Goal: Information Seeking & Learning: Find specific fact

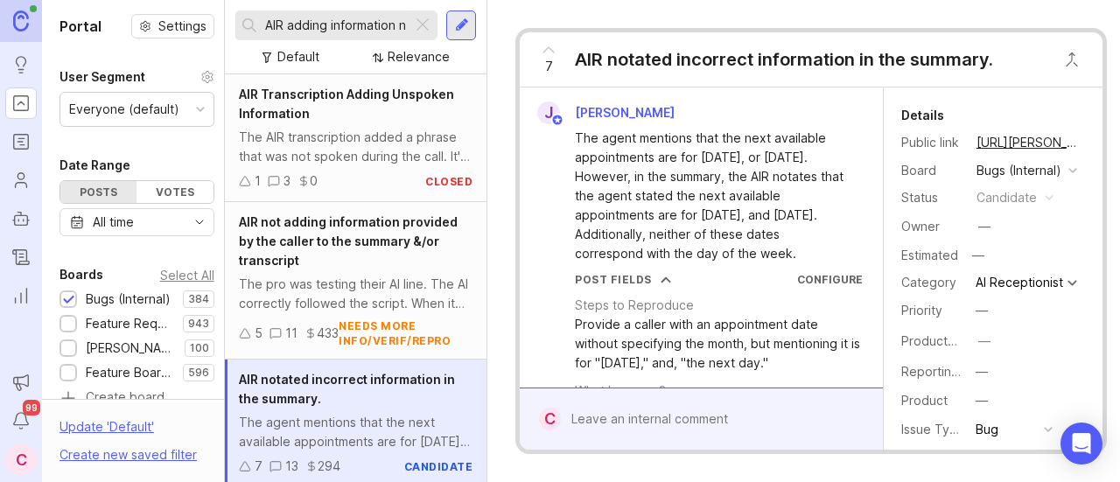
drag, startPoint x: 422, startPoint y: 17, endPoint x: 432, endPoint y: 135, distance: 118.5
click at [422, 17] on div at bounding box center [422, 25] width 21 height 23
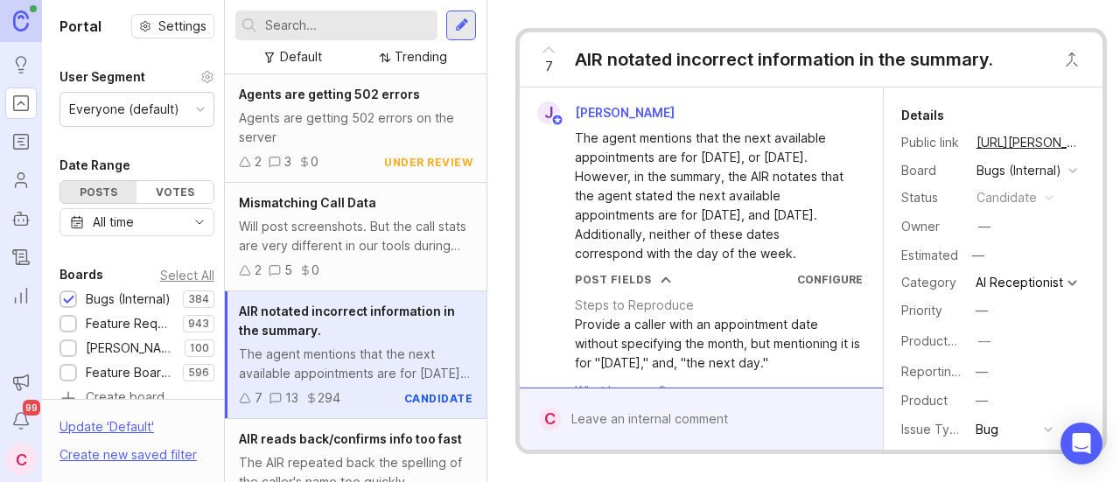
click at [305, 34] on input "text" at bounding box center [347, 25] width 165 height 19
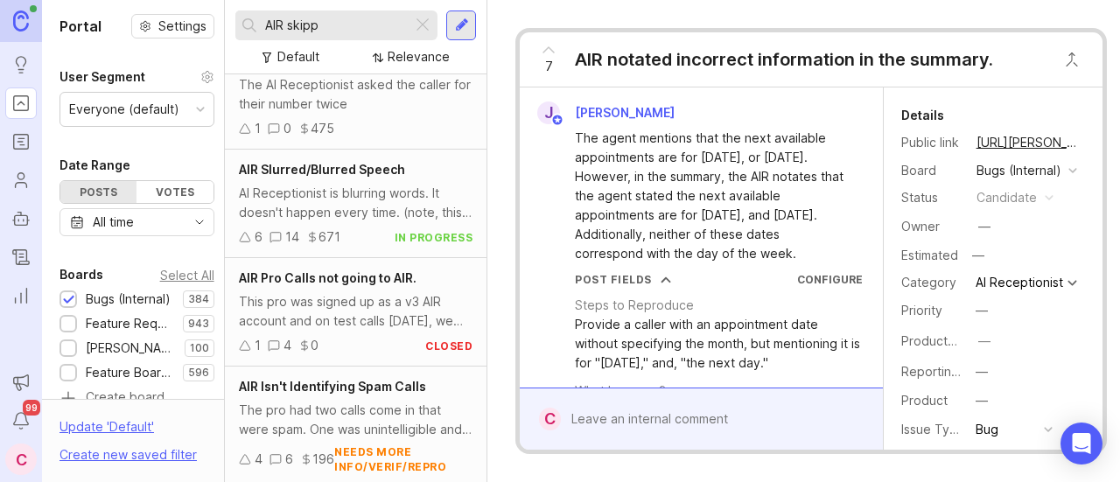
scroll to position [869, 0]
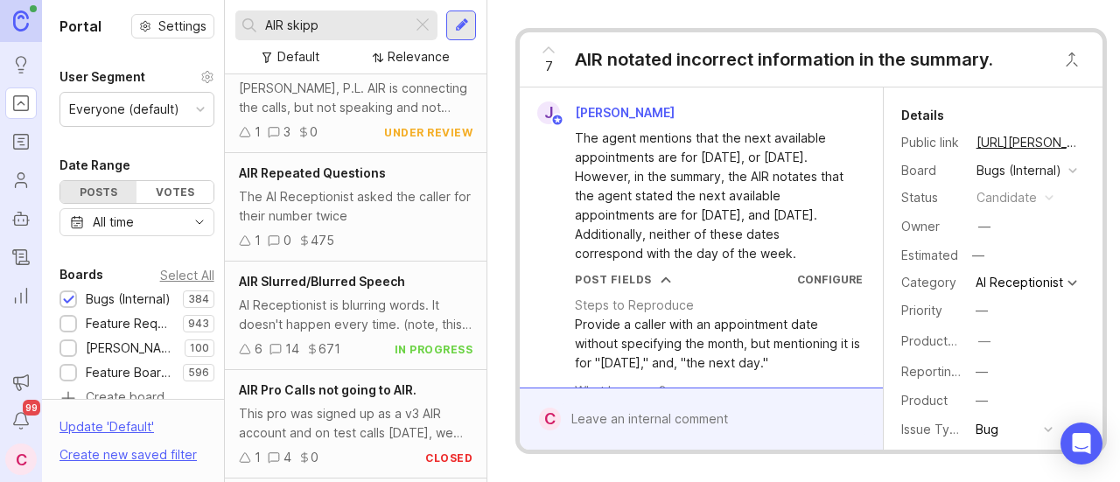
type input "AIR skipp"
click at [17, 462] on div "C" at bounding box center [20, 458] width 31 height 31
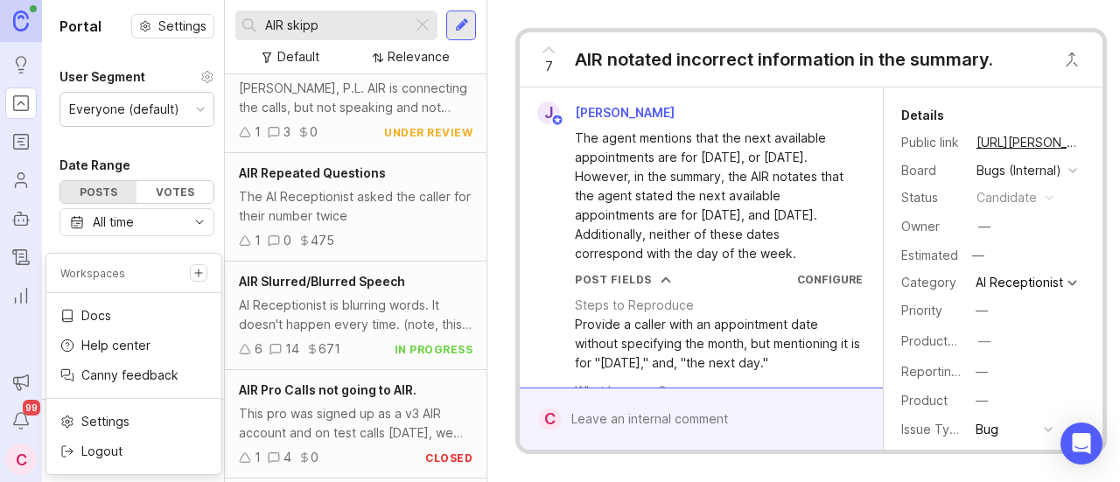
click at [17, 462] on div "C" at bounding box center [20, 458] width 31 height 31
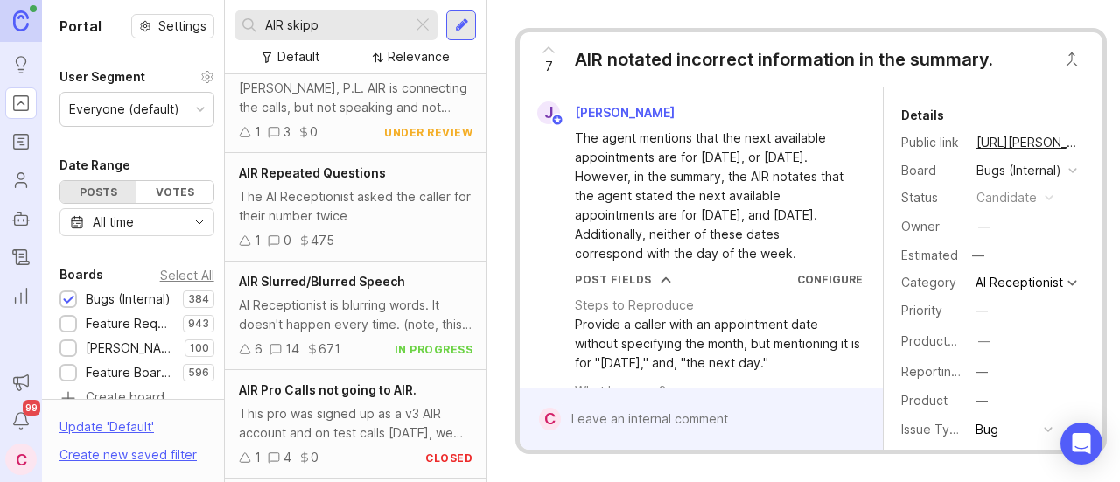
click at [595, 108] on span "Jon Vicens" at bounding box center [625, 112] width 100 height 15
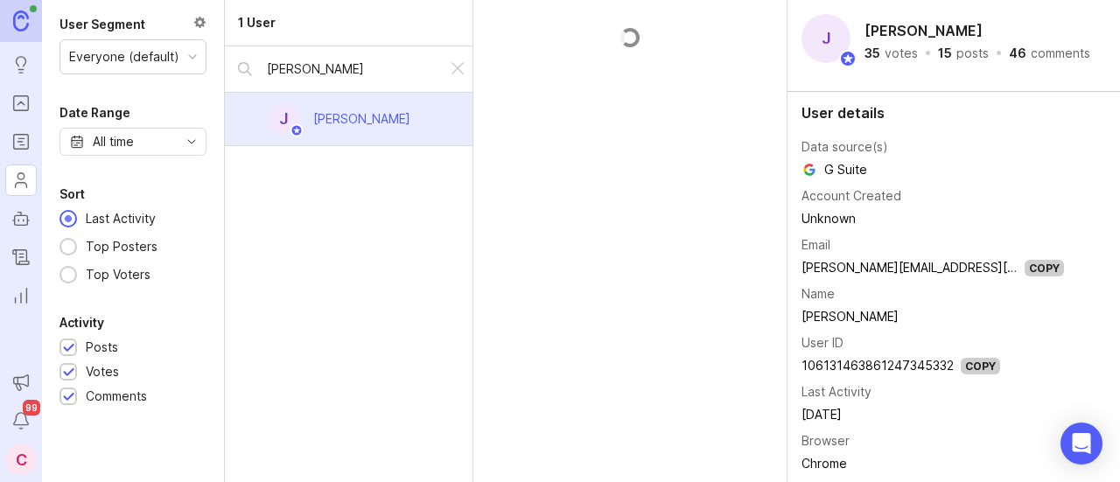
click at [457, 67] on div at bounding box center [457, 69] width 21 height 23
click at [346, 73] on input "text" at bounding box center [363, 68] width 192 height 19
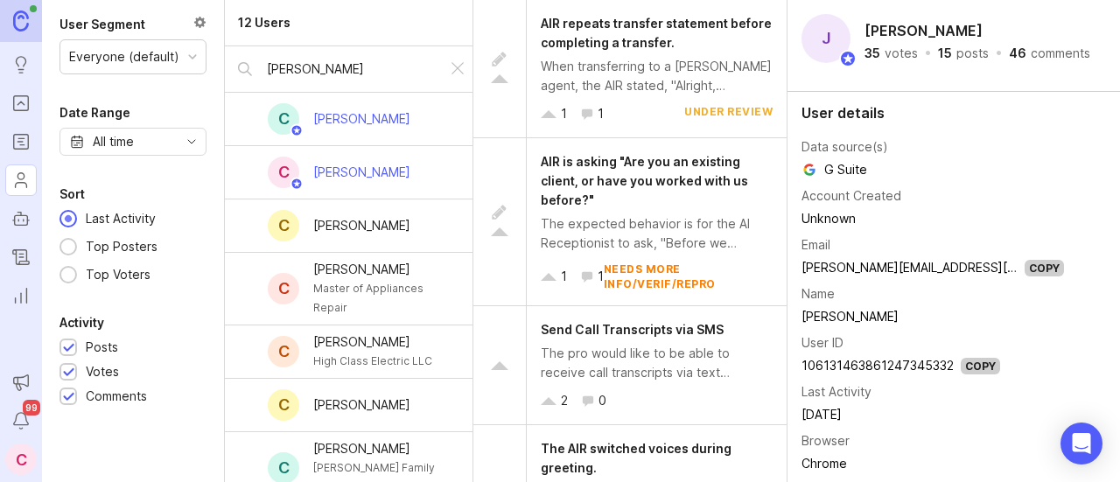
type input "carlos"
click at [374, 176] on div "Carlos Patiño" at bounding box center [361, 172] width 97 height 19
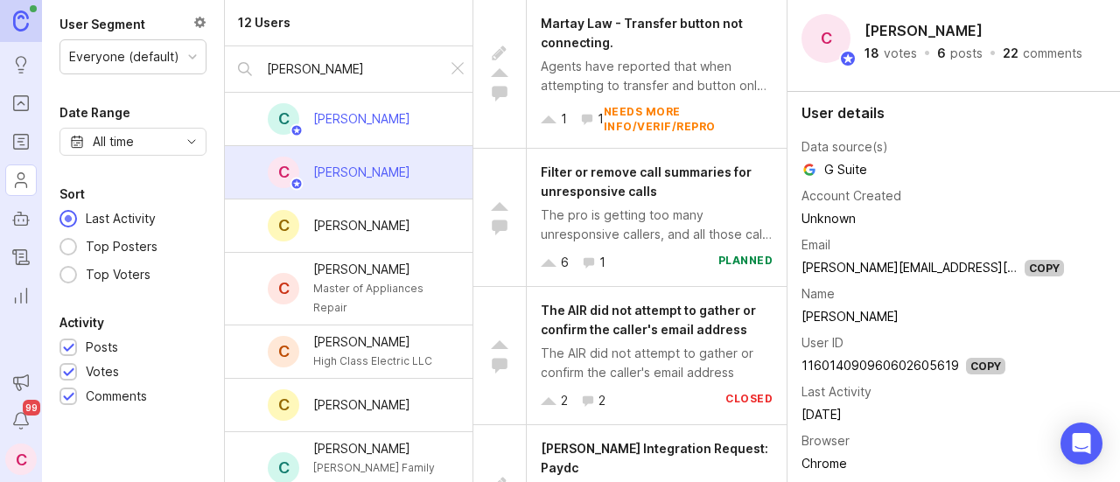
click at [357, 173] on div "Carlos Patiño" at bounding box center [361, 172] width 97 height 19
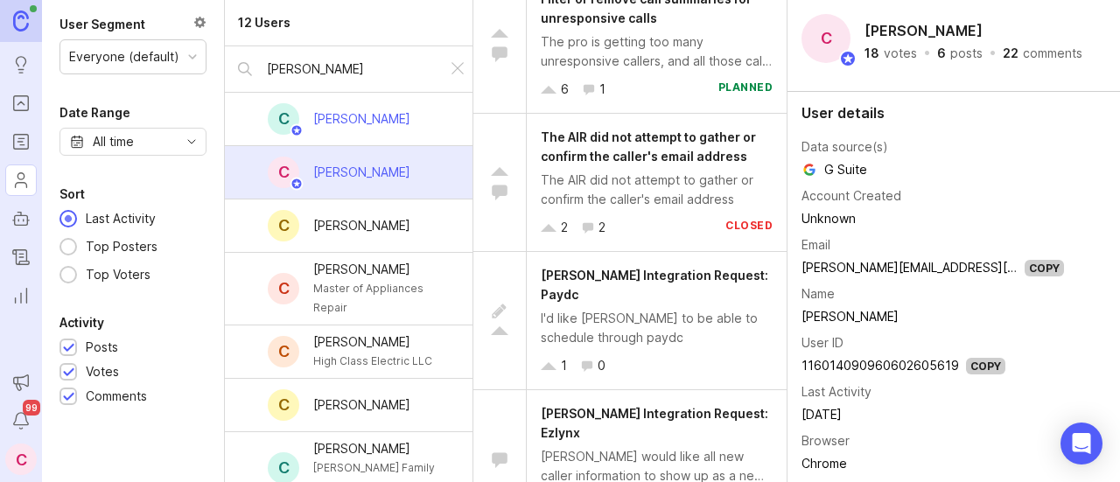
scroll to position [175, 0]
click at [668, 194] on div "The AIR did not attempt to gather or confirm the caller's email address" at bounding box center [657, 188] width 232 height 38
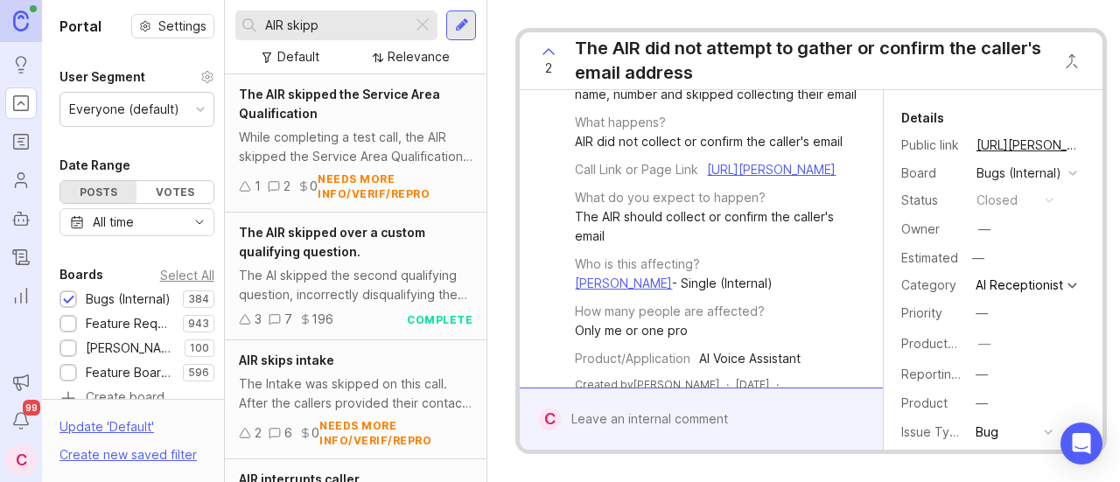
scroll to position [437, 0]
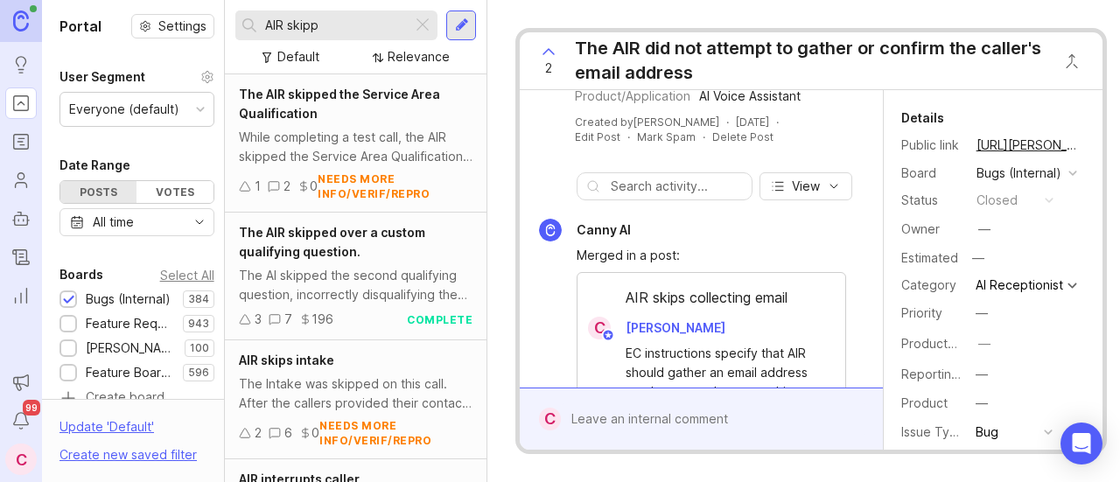
click at [349, 27] on input "AIR skipp" at bounding box center [335, 25] width 140 height 19
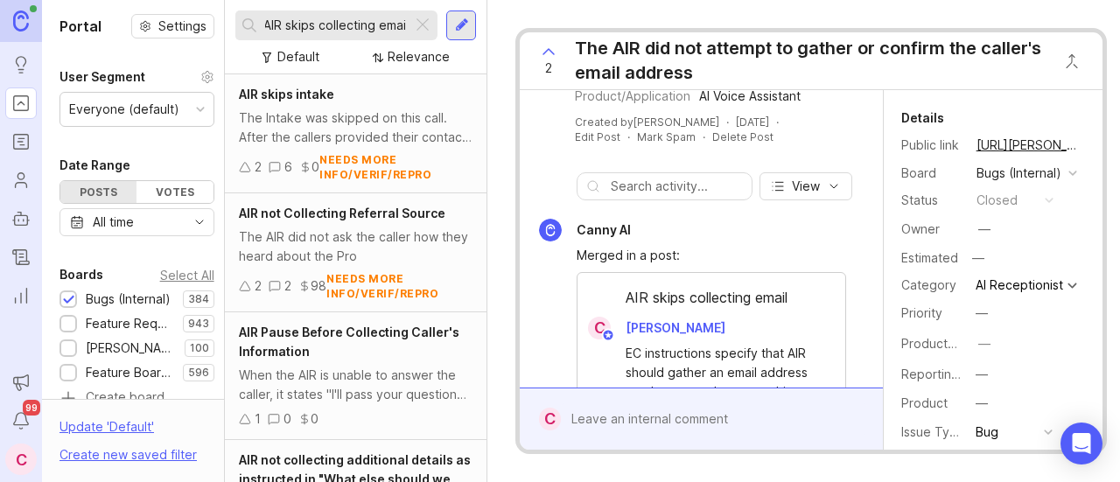
scroll to position [0, 5]
type input "AIR skips collecting email"
click at [429, 28] on div at bounding box center [422, 25] width 21 height 23
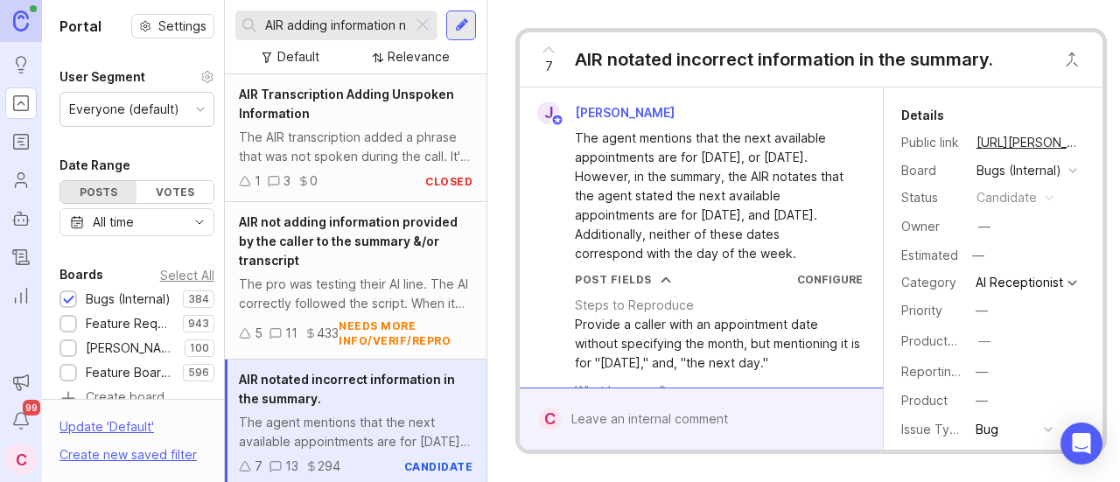
scroll to position [17, 0]
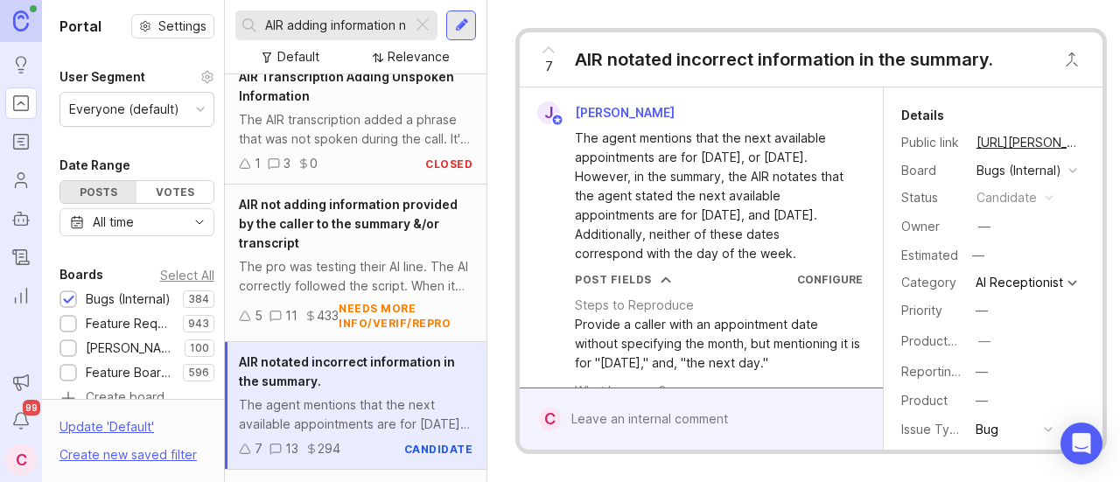
click at [1085, 141] on button "copy icon" at bounding box center [1097, 142] width 24 height 24
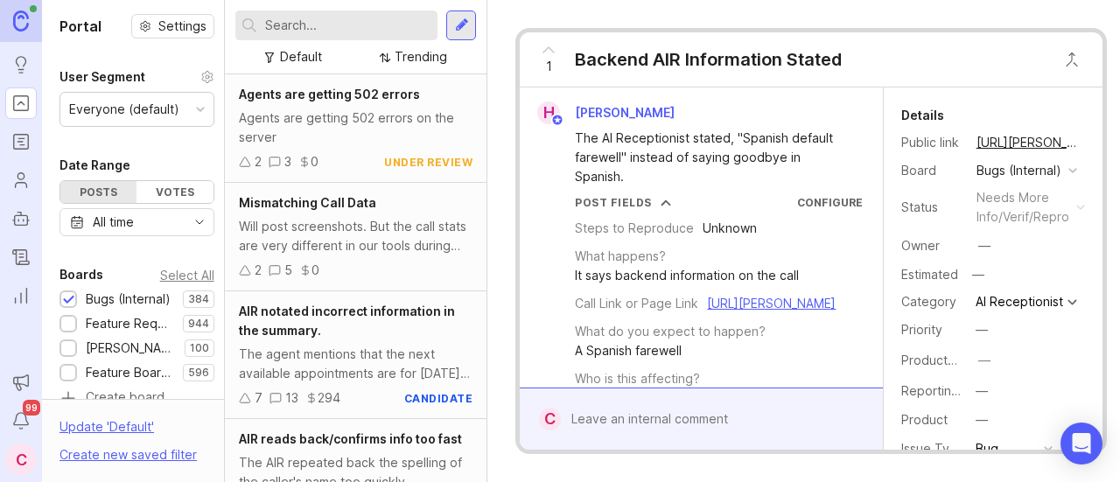
click at [1085, 138] on button "copy icon" at bounding box center [1097, 142] width 24 height 24
click at [1085, 136] on button "copy icon" at bounding box center [1097, 142] width 24 height 24
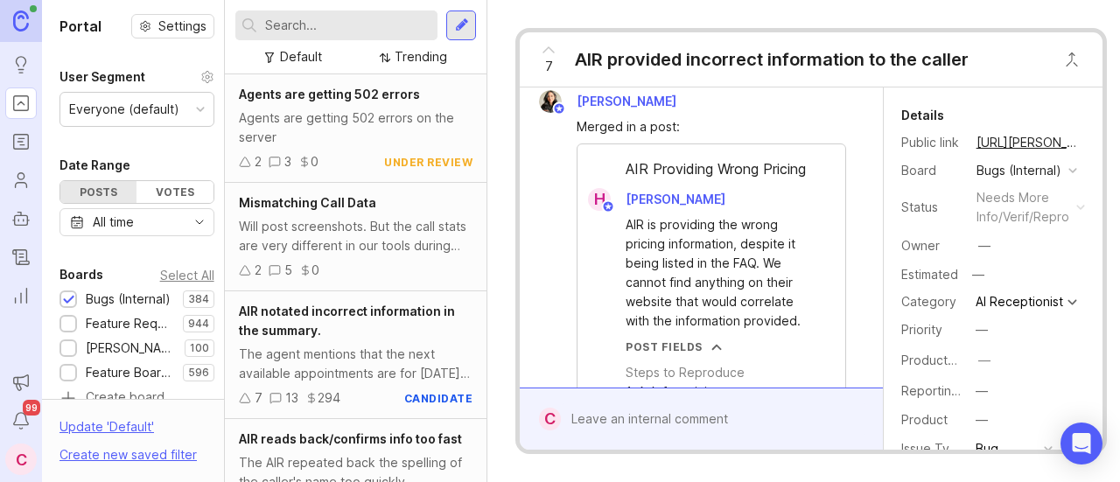
scroll to position [962, 0]
click at [1085, 139] on button "copy icon" at bounding box center [1097, 142] width 24 height 24
